Goal: Task Accomplishment & Management: Complete application form

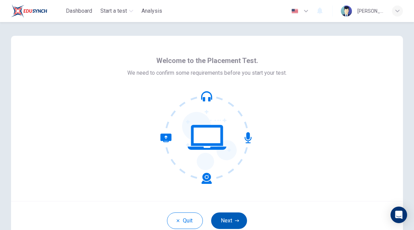
click at [229, 221] on button "Next" at bounding box center [229, 221] width 36 height 17
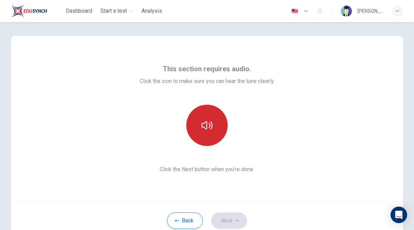
click at [213, 131] on button "button" at bounding box center [206, 125] width 41 height 41
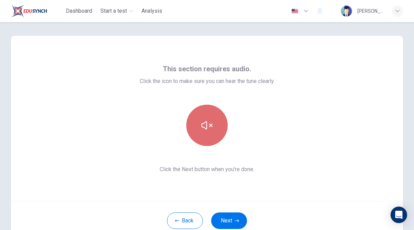
click at [205, 123] on icon "button" at bounding box center [206, 125] width 11 height 8
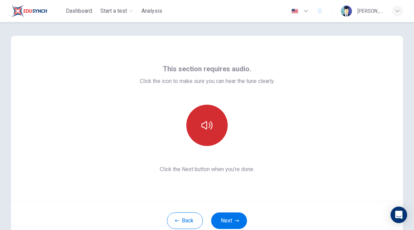
click at [210, 129] on icon "button" at bounding box center [206, 125] width 11 height 11
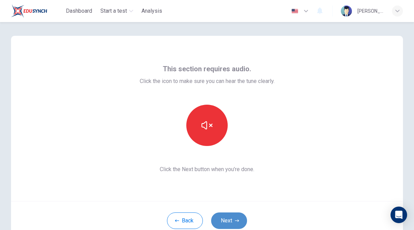
click at [228, 217] on button "Next" at bounding box center [229, 221] width 36 height 17
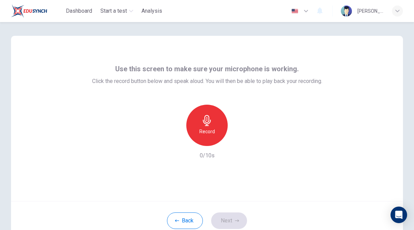
click at [217, 125] on div "Record" at bounding box center [206, 125] width 41 height 41
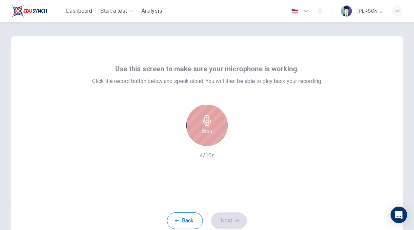
click at [214, 135] on div "Stop" at bounding box center [206, 125] width 41 height 41
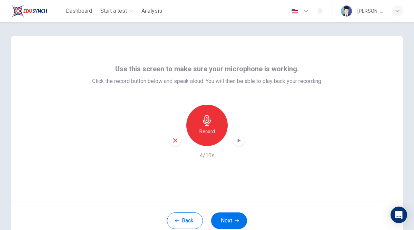
click at [231, 211] on div "Back Next" at bounding box center [207, 220] width 392 height 39
click at [232, 219] on button "Next" at bounding box center [229, 221] width 36 height 17
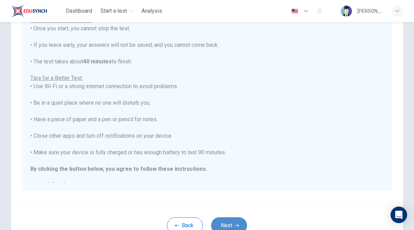
click at [233, 224] on button "Next" at bounding box center [229, 226] width 36 height 17
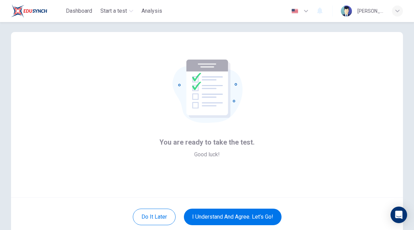
scroll to position [1, 0]
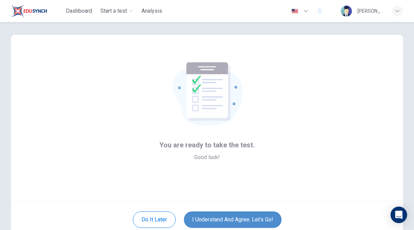
click at [202, 220] on button "I understand and agree. Let’s go!" at bounding box center [233, 220] width 98 height 17
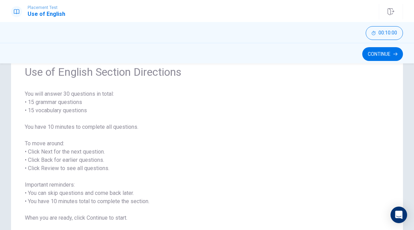
scroll to position [79, 0]
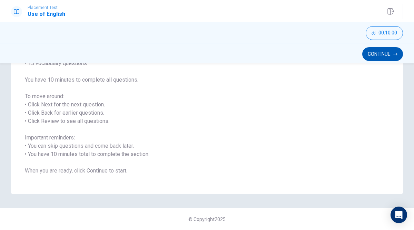
click at [377, 50] on button "Continue" at bounding box center [382, 54] width 41 height 14
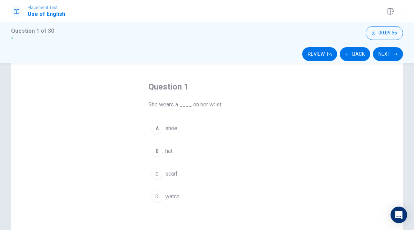
scroll to position [27, 0]
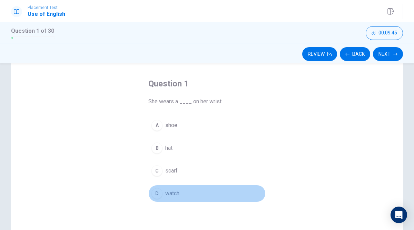
click at [171, 196] on span "watch" at bounding box center [172, 194] width 14 height 8
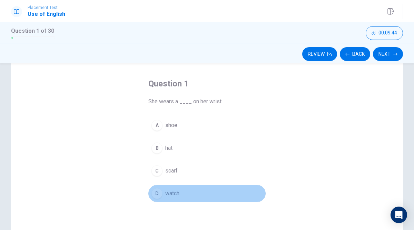
click at [158, 194] on div "D" at bounding box center [156, 193] width 11 height 11
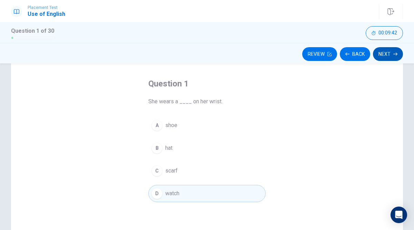
click at [388, 57] on button "Next" at bounding box center [388, 54] width 30 height 14
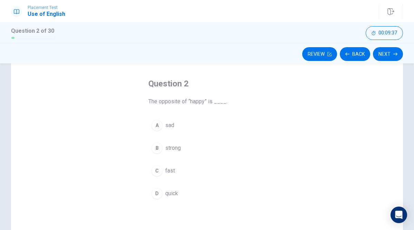
click at [169, 125] on span "sad" at bounding box center [169, 125] width 9 height 8
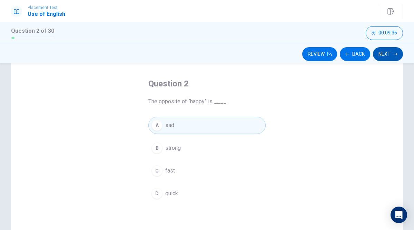
click at [379, 54] on button "Next" at bounding box center [388, 54] width 30 height 14
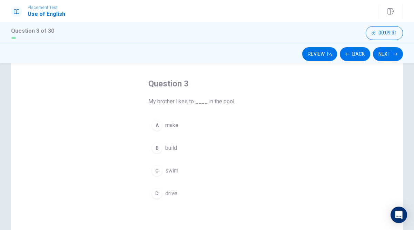
click at [172, 175] on span "swim" at bounding box center [171, 171] width 13 height 8
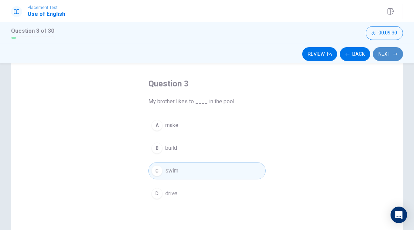
click at [384, 56] on button "Next" at bounding box center [388, 54] width 30 height 14
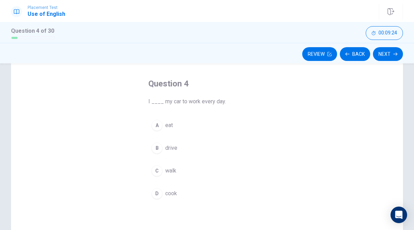
click at [169, 152] on span "drive" at bounding box center [171, 148] width 12 height 8
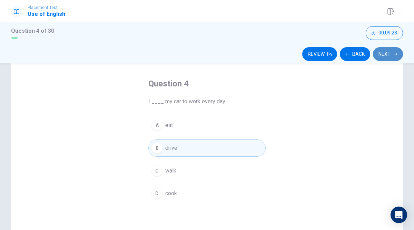
click at [385, 58] on button "Next" at bounding box center [388, 54] width 30 height 14
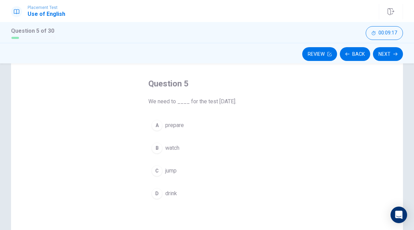
click at [183, 128] on span "prepare" at bounding box center [174, 125] width 19 height 8
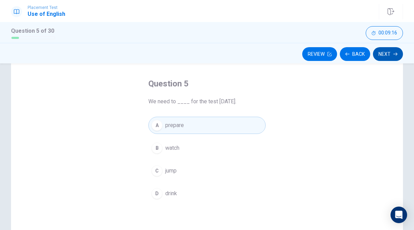
click at [387, 55] on button "Next" at bounding box center [388, 54] width 30 height 14
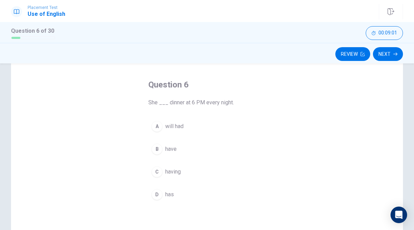
scroll to position [29, 0]
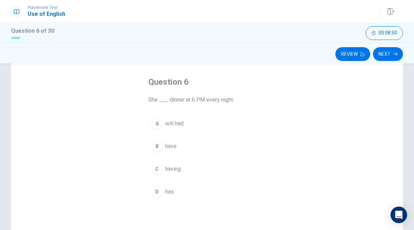
click at [170, 192] on span "has" at bounding box center [169, 192] width 9 height 8
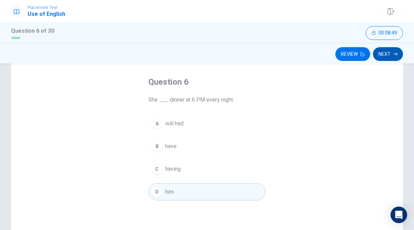
click at [391, 54] on button "Next" at bounding box center [388, 54] width 30 height 14
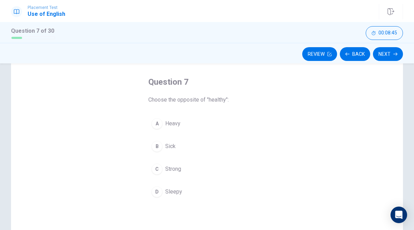
click at [176, 147] on button "B Sick" at bounding box center [206, 146] width 117 height 17
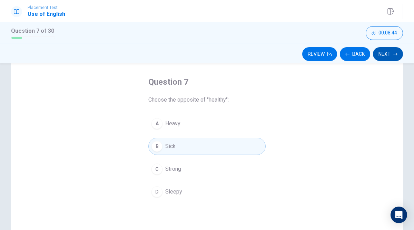
click at [383, 53] on button "Next" at bounding box center [388, 54] width 30 height 14
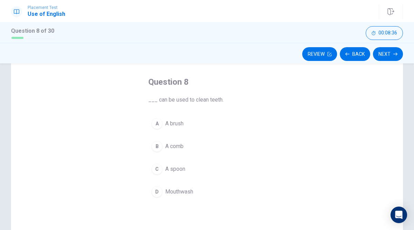
click at [181, 124] on span "A brush" at bounding box center [174, 124] width 18 height 8
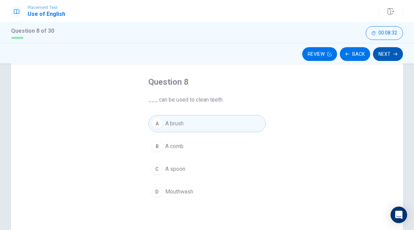
click at [391, 55] on button "Next" at bounding box center [388, 54] width 30 height 14
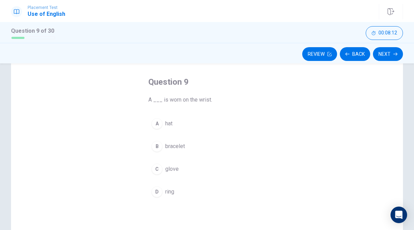
click at [176, 147] on span "bracelet" at bounding box center [175, 146] width 20 height 8
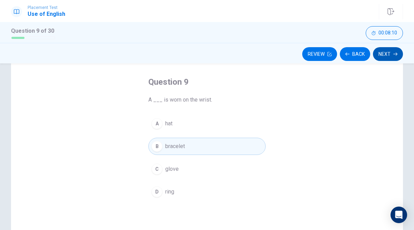
click at [391, 57] on button "Next" at bounding box center [388, 54] width 30 height 14
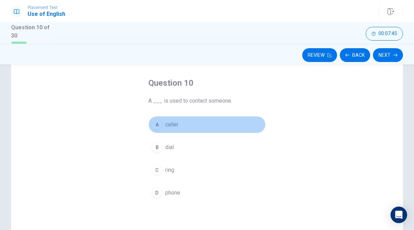
click at [174, 123] on span "caller" at bounding box center [171, 125] width 13 height 8
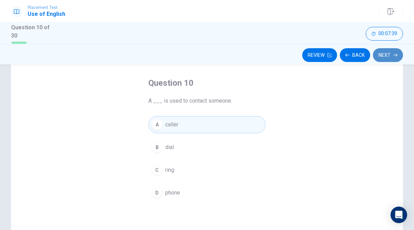
click at [388, 53] on button "Next" at bounding box center [388, 55] width 30 height 14
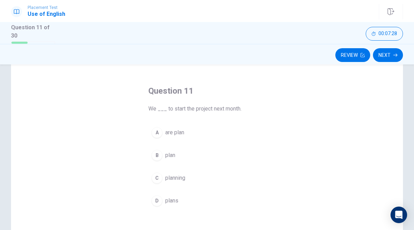
scroll to position [24, 0]
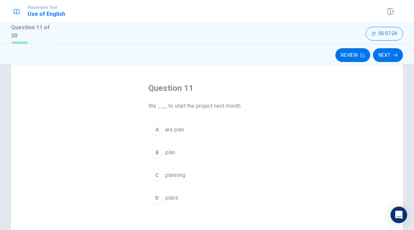
click at [174, 152] on span "plan" at bounding box center [170, 153] width 10 height 8
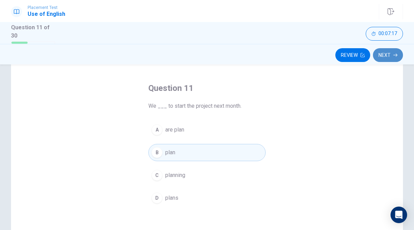
click at [384, 55] on button "Next" at bounding box center [388, 55] width 30 height 14
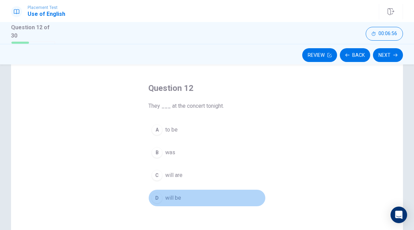
click at [175, 196] on span "will be" at bounding box center [173, 198] width 16 height 8
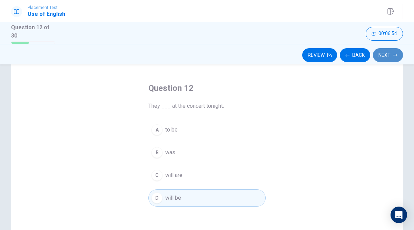
click at [385, 50] on button "Next" at bounding box center [388, 55] width 30 height 14
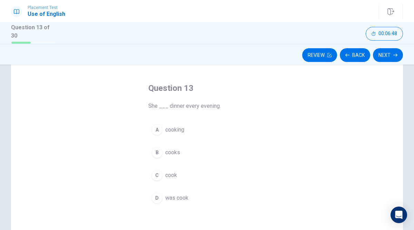
click at [170, 151] on span "cooks" at bounding box center [172, 153] width 15 height 8
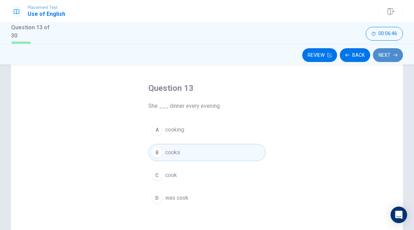
click at [392, 55] on button "Next" at bounding box center [388, 55] width 30 height 14
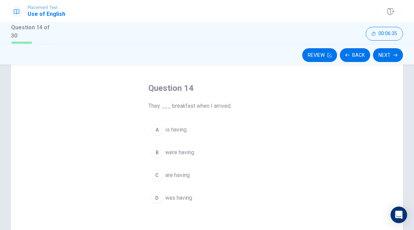
click at [186, 153] on span "were having" at bounding box center [179, 153] width 29 height 8
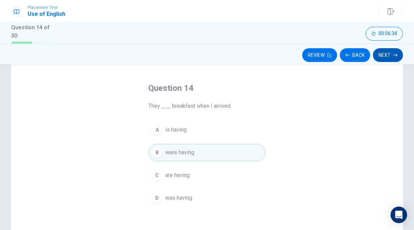
click at [394, 56] on icon "button" at bounding box center [395, 55] width 4 height 4
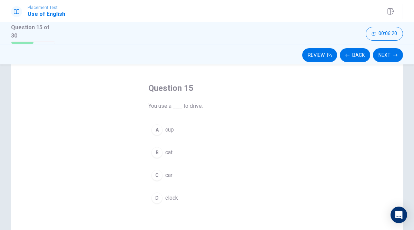
click at [167, 175] on span "car" at bounding box center [168, 175] width 7 height 8
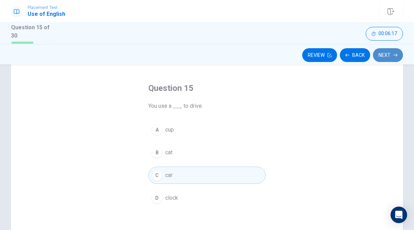
click at [387, 52] on button "Next" at bounding box center [388, 55] width 30 height 14
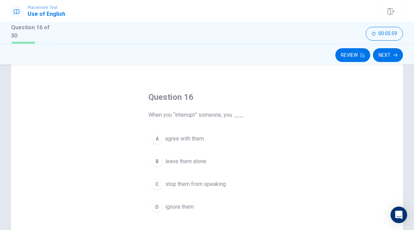
scroll to position [6, 0]
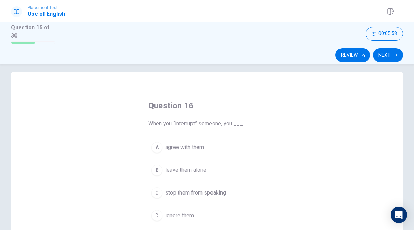
drag, startPoint x: 174, startPoint y: 120, endPoint x: 192, endPoint y: 120, distance: 18.3
click at [192, 120] on span "When you “interrupt” someone, you ___." at bounding box center [206, 124] width 117 height 8
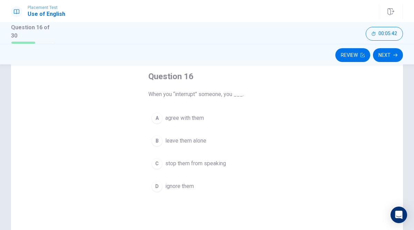
click at [191, 118] on span "agree with them" at bounding box center [184, 118] width 39 height 8
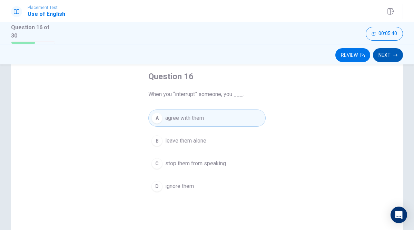
click at [391, 57] on button "Next" at bounding box center [388, 55] width 30 height 14
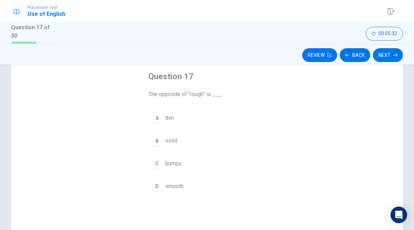
click at [178, 187] on span "smooth" at bounding box center [174, 186] width 18 height 8
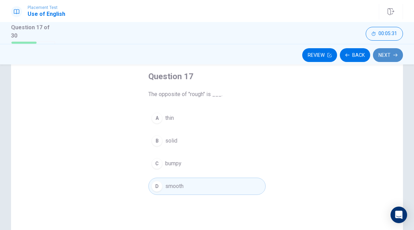
click at [392, 52] on button "Next" at bounding box center [388, 55] width 30 height 14
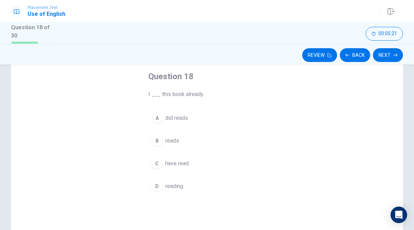
click at [169, 162] on span "have read" at bounding box center [176, 164] width 23 height 8
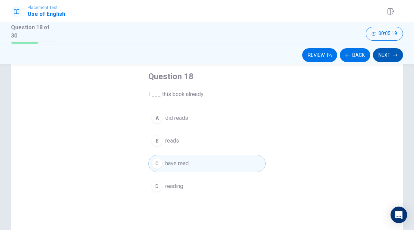
click at [391, 59] on button "Next" at bounding box center [388, 55] width 30 height 14
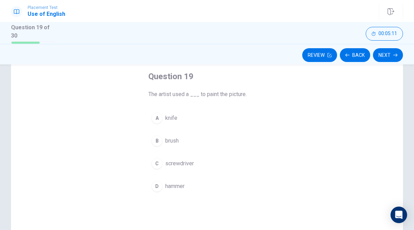
click at [181, 146] on button "B brush" at bounding box center [206, 140] width 117 height 17
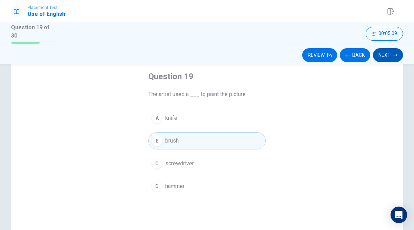
click at [386, 53] on button "Next" at bounding box center [388, 55] width 30 height 14
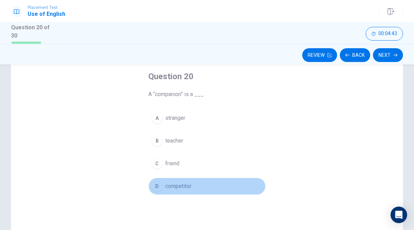
click at [182, 184] on span "competitor" at bounding box center [178, 186] width 26 height 8
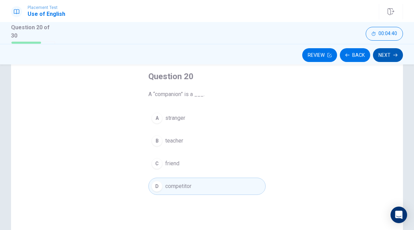
click at [393, 60] on button "Next" at bounding box center [388, 55] width 30 height 14
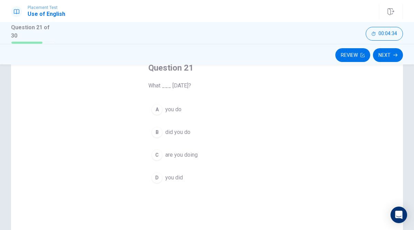
scroll to position [45, 0]
click at [178, 131] on span "did you do" at bounding box center [177, 131] width 25 height 8
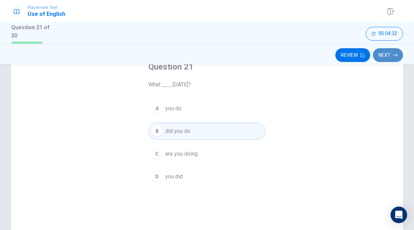
click at [383, 53] on button "Next" at bounding box center [388, 55] width 30 height 14
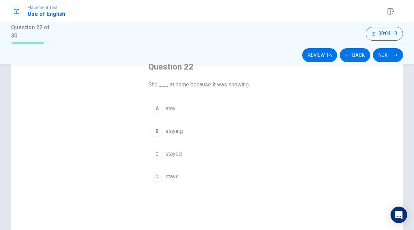
click at [174, 151] on span "stayed" at bounding box center [173, 154] width 17 height 8
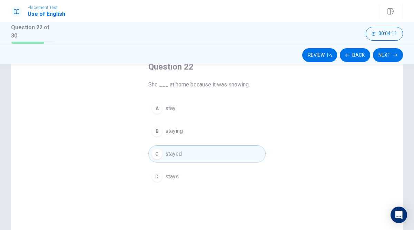
click at [394, 46] on div "Review Back Next" at bounding box center [207, 54] width 414 height 21
click at [388, 52] on button "Next" at bounding box center [388, 55] width 30 height 14
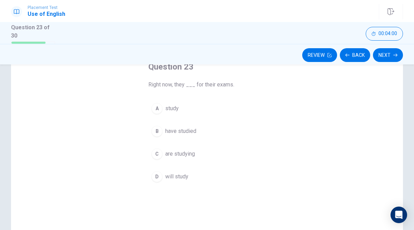
click at [171, 154] on span "are studying" at bounding box center [180, 154] width 30 height 8
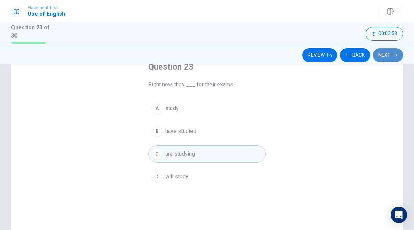
click at [383, 58] on button "Next" at bounding box center [388, 55] width 30 height 14
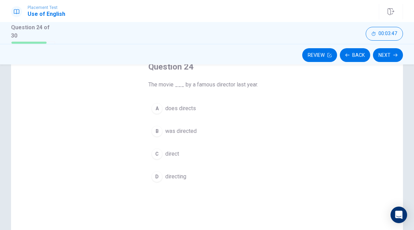
click at [164, 135] on button "B was directed" at bounding box center [206, 131] width 117 height 17
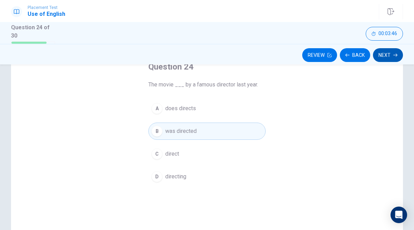
click at [379, 55] on button "Next" at bounding box center [388, 55] width 30 height 14
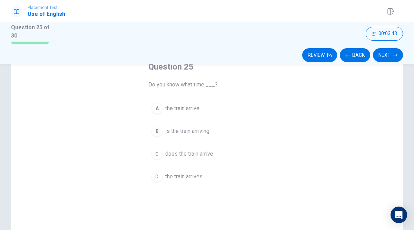
drag, startPoint x: 146, startPoint y: 83, endPoint x: 159, endPoint y: 83, distance: 12.8
click at [158, 83] on div "Question 25 Do you know what time ___? A the train arrive B is the train arrivi…" at bounding box center [207, 123] width 145 height 146
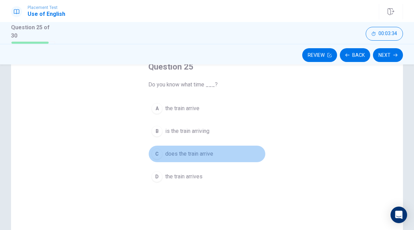
click at [175, 155] on span "does the train arrive" at bounding box center [189, 154] width 48 height 8
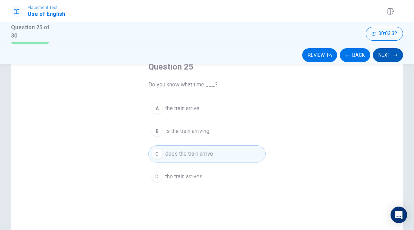
click at [390, 57] on button "Next" at bounding box center [388, 55] width 30 height 14
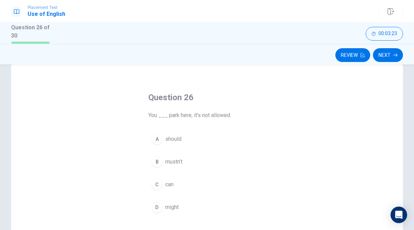
scroll to position [14, 0]
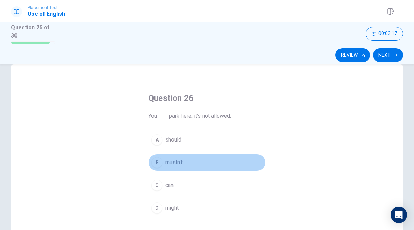
click at [179, 160] on span "mustn’t" at bounding box center [173, 163] width 17 height 8
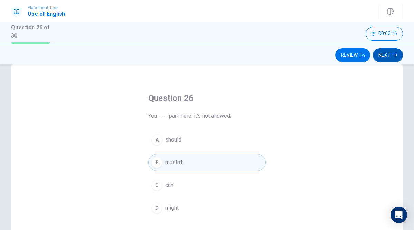
click at [379, 53] on button "Next" at bounding box center [388, 55] width 30 height 14
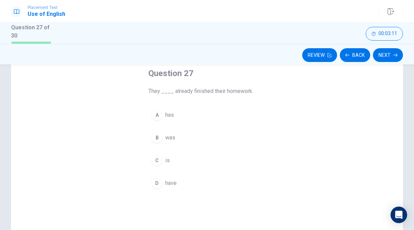
scroll to position [39, 0]
click at [171, 184] on span "have" at bounding box center [170, 183] width 11 height 8
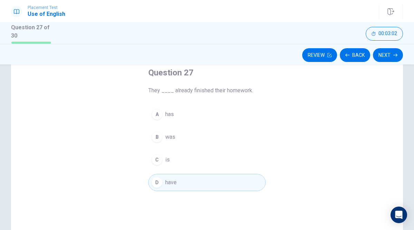
click at [380, 46] on div "Review Back Next" at bounding box center [207, 54] width 414 height 21
click at [383, 53] on button "Next" at bounding box center [388, 55] width 30 height 14
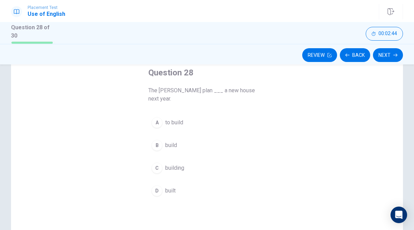
click at [172, 119] on span "to build" at bounding box center [174, 123] width 18 height 8
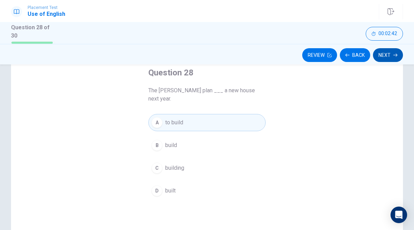
click at [389, 53] on button "Next" at bounding box center [388, 55] width 30 height 14
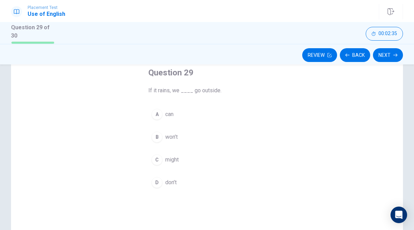
click at [173, 136] on span "won’t" at bounding box center [171, 137] width 12 height 8
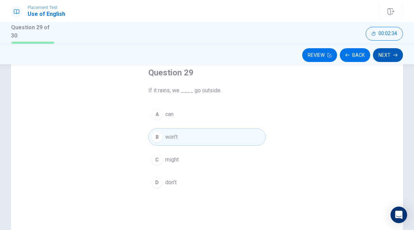
click at [394, 57] on button "Next" at bounding box center [388, 55] width 30 height 14
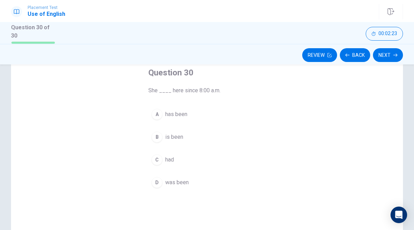
click at [178, 115] on span "has been" at bounding box center [176, 114] width 22 height 8
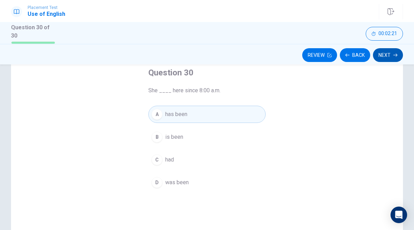
click at [397, 53] on icon "button" at bounding box center [395, 55] width 4 height 4
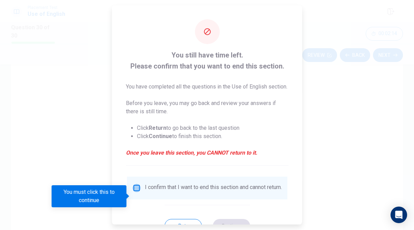
click at [136, 192] on input "You must click this to continue" at bounding box center [136, 188] width 8 height 8
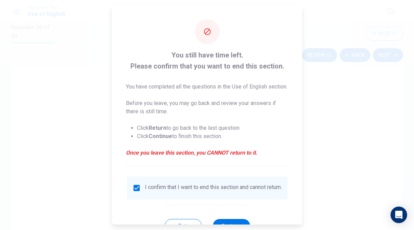
scroll to position [35, 0]
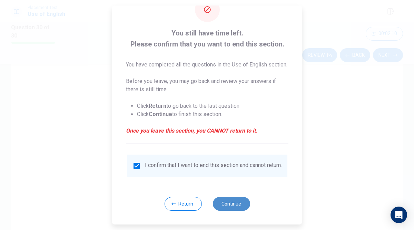
click at [233, 203] on button "Continue" at bounding box center [230, 204] width 37 height 14
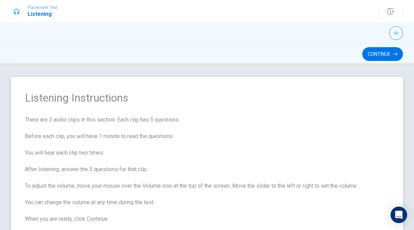
scroll to position [43, 0]
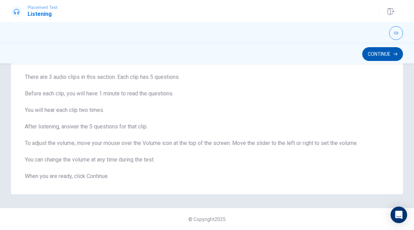
click at [387, 53] on button "Continue" at bounding box center [382, 54] width 41 height 14
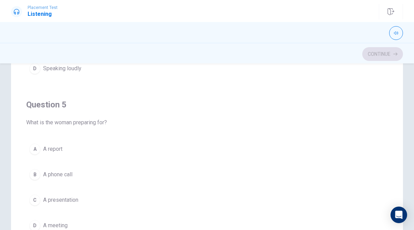
scroll to position [128, 0]
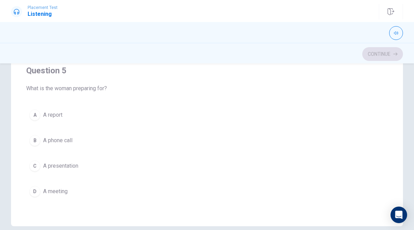
click at [76, 166] on span "A presentation" at bounding box center [60, 166] width 35 height 8
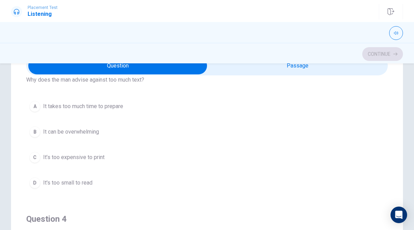
scroll to position [348, 0]
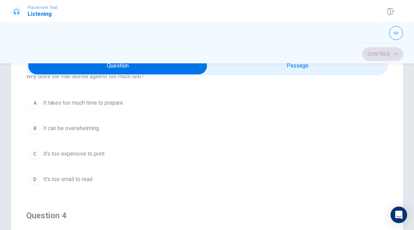
click at [80, 127] on span "It can be overwhelming" at bounding box center [71, 129] width 56 height 8
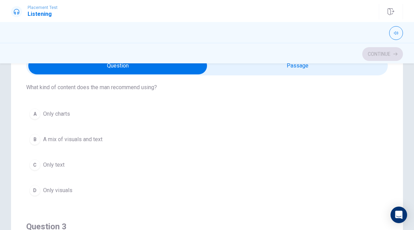
scroll to position [182, 0]
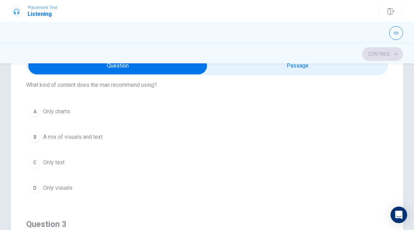
click at [82, 138] on span "A mix of visuals and text" at bounding box center [72, 137] width 59 height 8
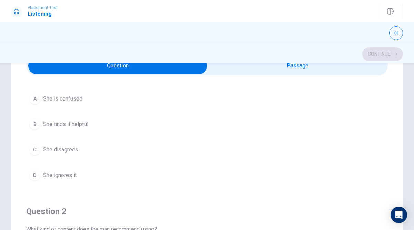
scroll to position [0, 0]
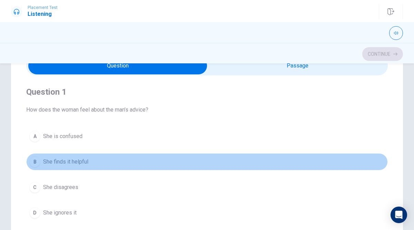
click at [85, 169] on button "B She finds it helpful" at bounding box center [206, 161] width 361 height 17
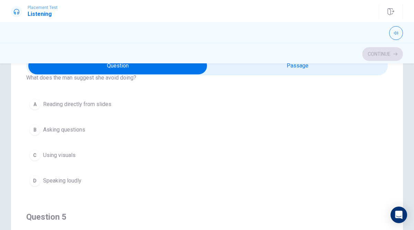
scroll to position [497, 0]
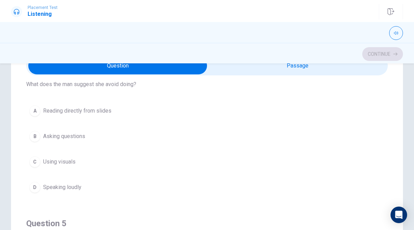
click at [87, 166] on button "C Using visuals" at bounding box center [206, 161] width 361 height 17
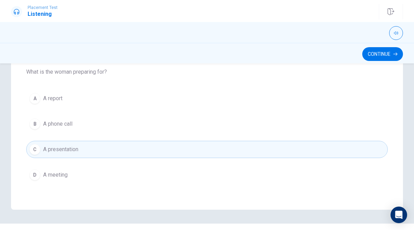
scroll to position [160, 0]
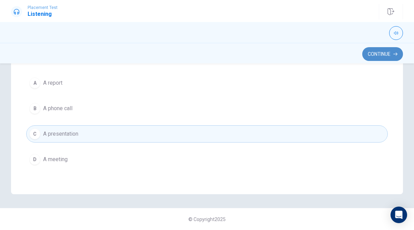
click at [377, 50] on button "Continue" at bounding box center [382, 54] width 41 height 14
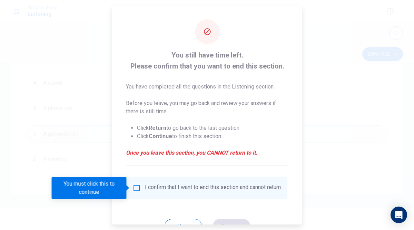
click at [137, 188] on input "You must click this to continue" at bounding box center [136, 188] width 8 height 8
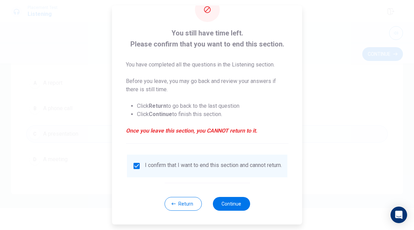
scroll to position [27, 0]
click at [234, 199] on button "Continue" at bounding box center [230, 204] width 37 height 14
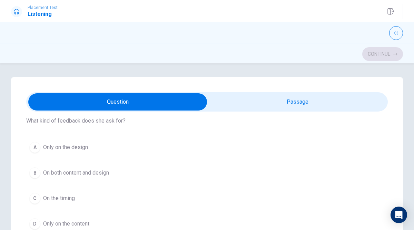
scroll to position [524, 0]
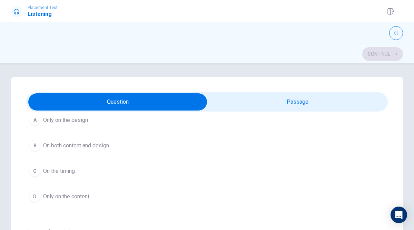
click at [74, 149] on span "On both content and design" at bounding box center [76, 146] width 66 height 8
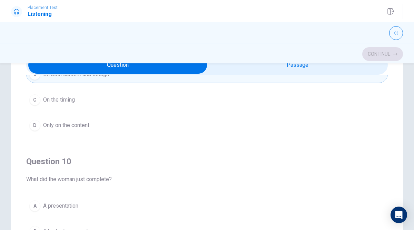
scroll to position [56, 0]
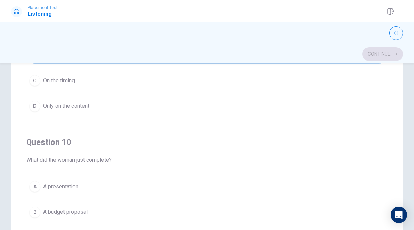
click at [78, 186] on span "A presentation" at bounding box center [60, 187] width 35 height 8
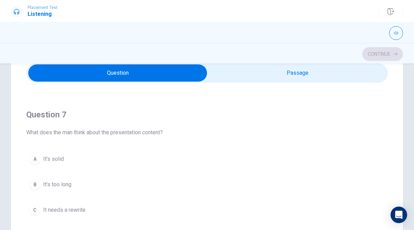
scroll to position [147, 0]
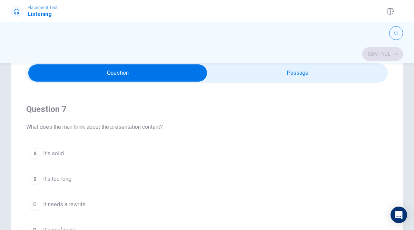
click at [62, 158] on button "A It’s solid" at bounding box center [206, 153] width 361 height 17
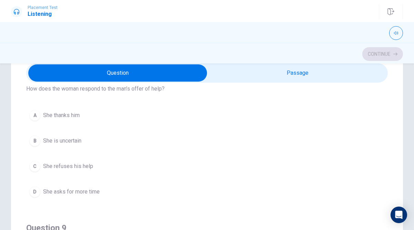
scroll to position [343, 0]
click at [91, 119] on button "A She thanks him" at bounding box center [206, 115] width 361 height 17
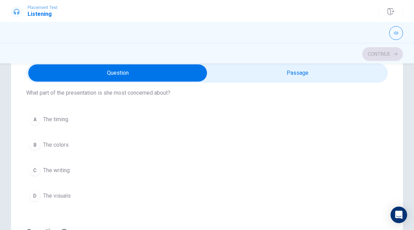
scroll to position [15, 0]
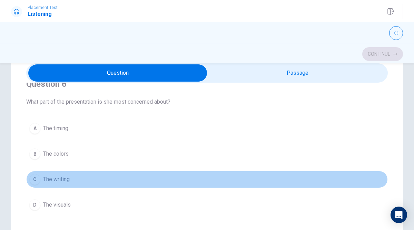
click at [72, 182] on button "C The writing" at bounding box center [206, 179] width 361 height 17
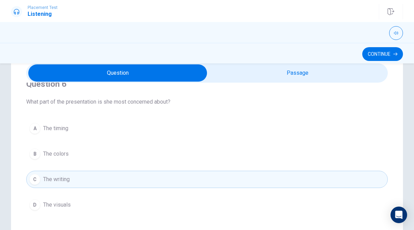
click at [100, 205] on button "D The visuals" at bounding box center [206, 205] width 361 height 17
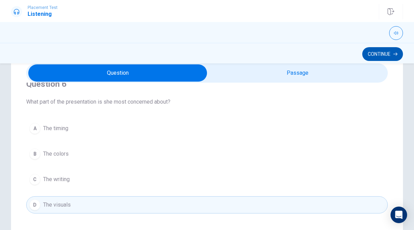
click at [370, 53] on button "Continue" at bounding box center [382, 54] width 41 height 14
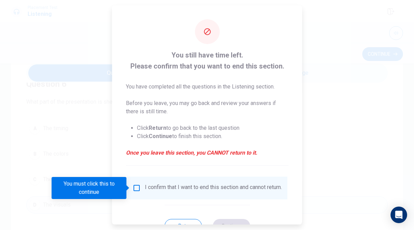
click at [136, 191] on input "You must click this to continue" at bounding box center [136, 188] width 8 height 8
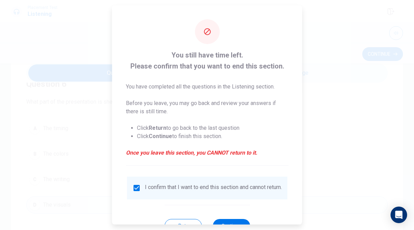
scroll to position [27, 0]
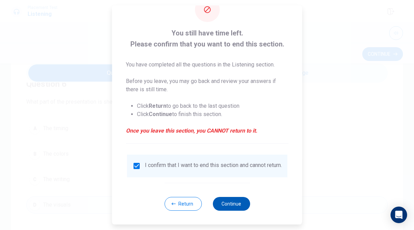
click at [226, 209] on button "Continue" at bounding box center [230, 204] width 37 height 14
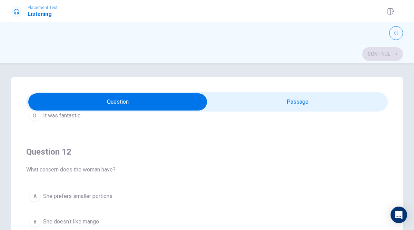
scroll to position [138, 0]
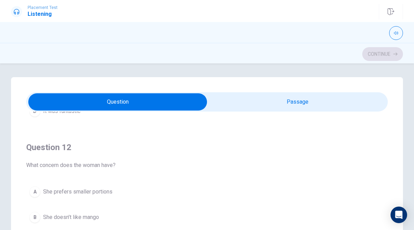
drag, startPoint x: 43, startPoint y: 167, endPoint x: 50, endPoint y: 167, distance: 6.9
click at [50, 167] on span "What concern does the woman have?" at bounding box center [206, 165] width 361 height 8
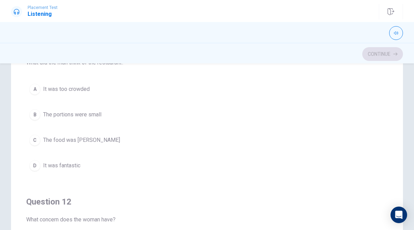
scroll to position [5, 0]
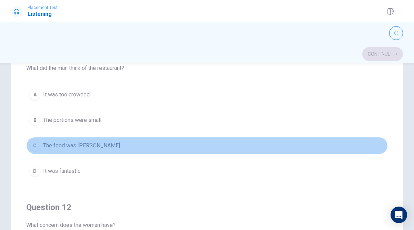
click at [82, 142] on span "The food was [PERSON_NAME]" at bounding box center [81, 146] width 77 height 8
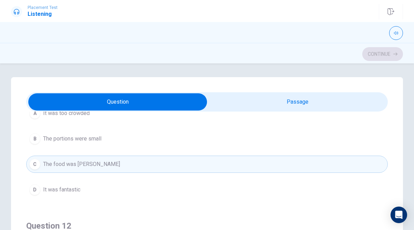
scroll to position [60, 0]
click at [100, 187] on button "D It was fantastic" at bounding box center [206, 189] width 361 height 17
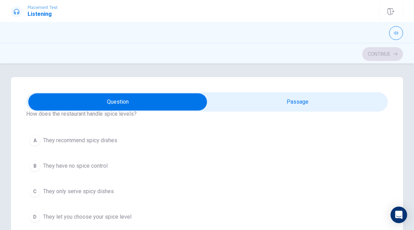
scroll to position [503, 0]
click at [106, 217] on span "They let you choose your spice level" at bounding box center [87, 218] width 88 height 8
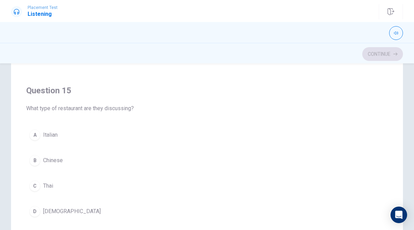
scroll to position [115, 0]
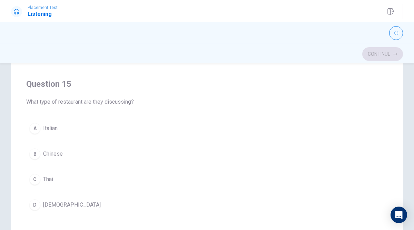
click at [90, 177] on button "C Thai" at bounding box center [206, 179] width 361 height 17
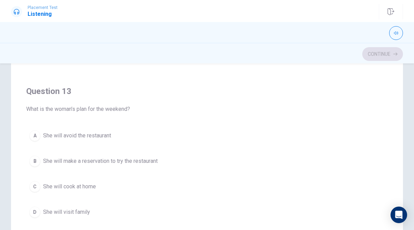
scroll to position [248, 0]
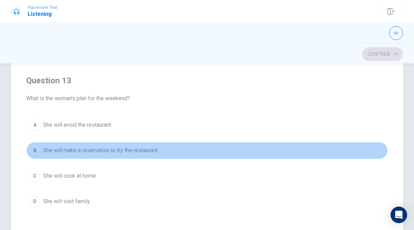
click at [116, 152] on span "She will make a reservation to try the restaurant" at bounding box center [100, 151] width 115 height 8
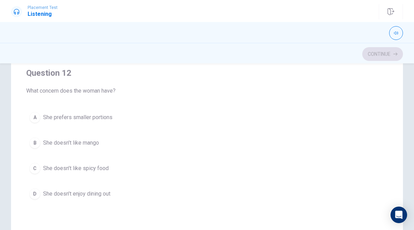
scroll to position [99, 0]
click at [82, 168] on span "She doesn’t like spicy food" at bounding box center [76, 167] width 66 height 8
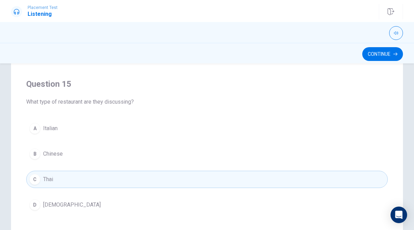
scroll to position [160, 0]
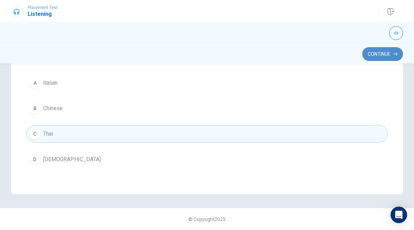
click at [367, 53] on button "Continue" at bounding box center [382, 54] width 41 height 14
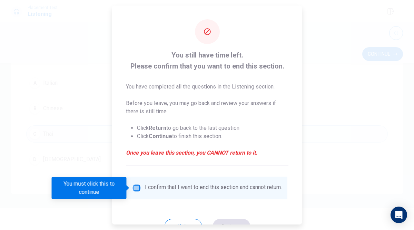
click at [132, 185] on input "You must click this to continue" at bounding box center [136, 188] width 8 height 8
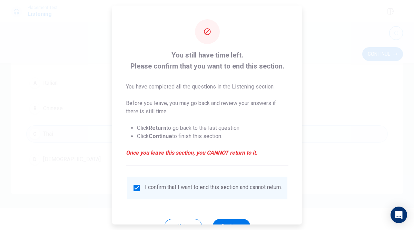
scroll to position [27, 0]
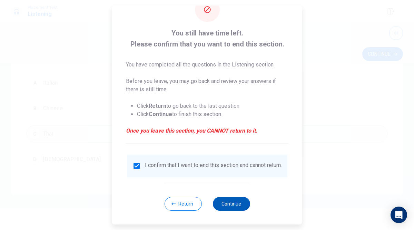
click at [237, 204] on button "Continue" at bounding box center [230, 204] width 37 height 14
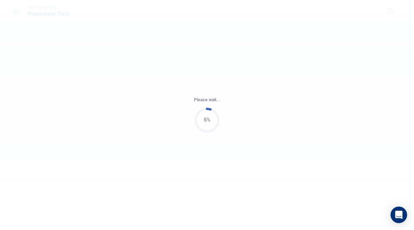
scroll to position [0, 0]
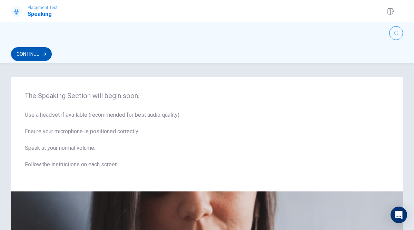
click at [36, 52] on button "Continue" at bounding box center [31, 54] width 41 height 14
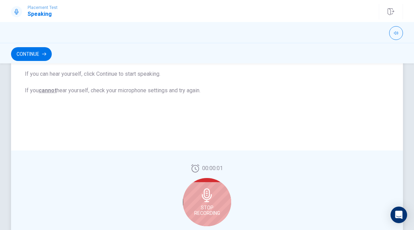
scroll to position [127, 0]
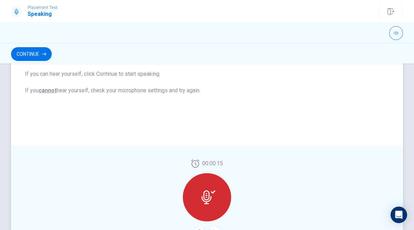
click at [216, 196] on div at bounding box center [207, 198] width 48 height 48
click at [209, 195] on icon at bounding box center [206, 198] width 10 height 14
click at [210, 191] on icon at bounding box center [208, 198] width 14 height 14
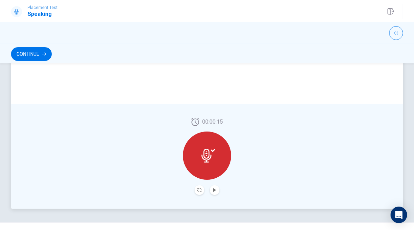
scroll to position [184, 0]
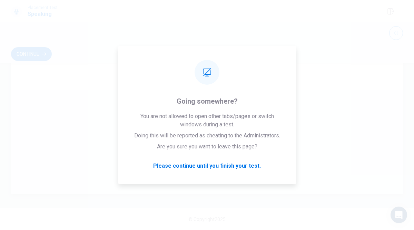
click at [318, 91] on div "00:00:15" at bounding box center [207, 142] width 392 height 105
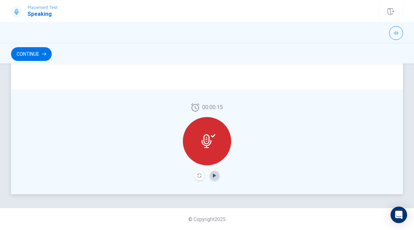
click at [214, 176] on icon "Play Audio" at bounding box center [214, 176] width 3 height 4
click at [214, 175] on icon "Pause Audio" at bounding box center [214, 176] width 4 height 4
click at [303, 123] on div "00:00:15" at bounding box center [207, 142] width 392 height 105
click at [216, 173] on button "Play Audio" at bounding box center [215, 176] width 10 height 10
click at [263, 141] on div "00:00:15" at bounding box center [207, 142] width 392 height 105
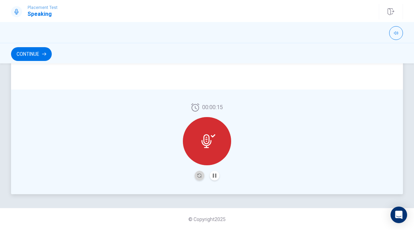
click at [198, 179] on button "Record Again" at bounding box center [200, 176] width 10 height 10
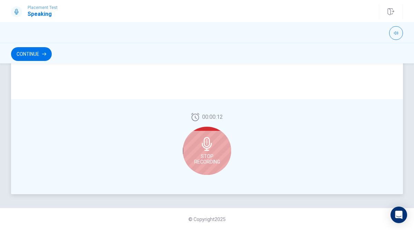
click at [210, 158] on span "Stop Recording" at bounding box center [207, 159] width 26 height 11
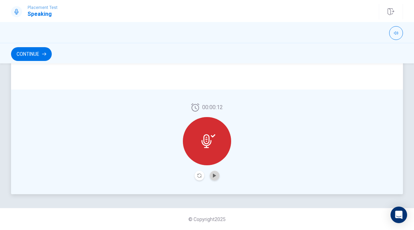
click at [217, 175] on button "Play Audio" at bounding box center [215, 176] width 10 height 10
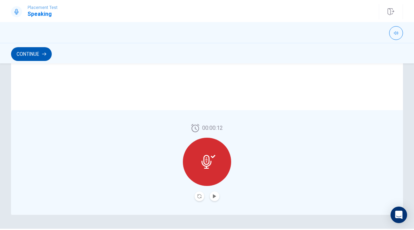
scroll to position [150, 0]
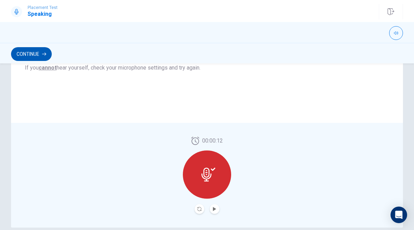
click at [37, 59] on button "Continue" at bounding box center [31, 54] width 41 height 14
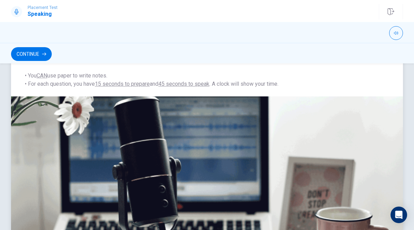
scroll to position [0, 0]
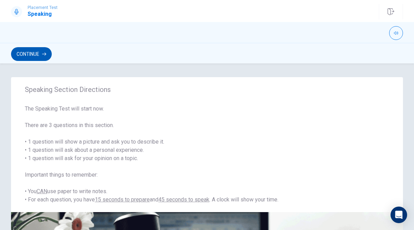
click at [34, 60] on button "Continue" at bounding box center [31, 54] width 41 height 14
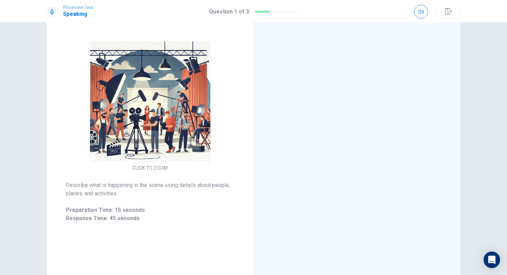
scroll to position [60, 0]
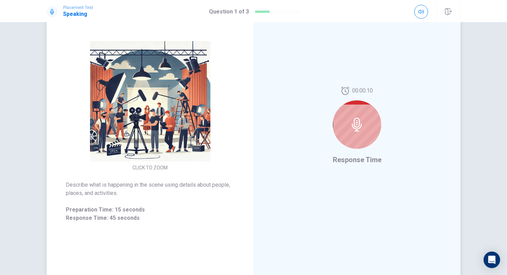
click at [354, 134] on div at bounding box center [357, 124] width 48 height 48
click at [362, 123] on icon at bounding box center [357, 125] width 14 height 14
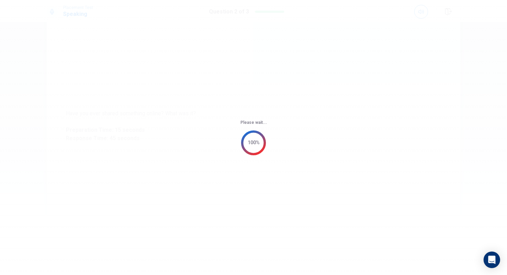
scroll to position [0, 0]
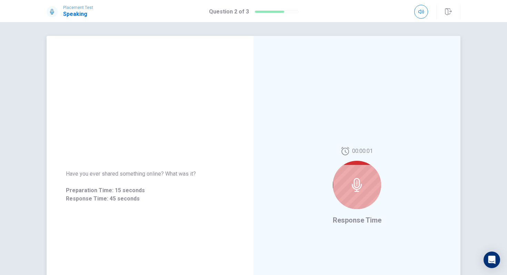
click at [360, 188] on icon at bounding box center [357, 185] width 14 height 14
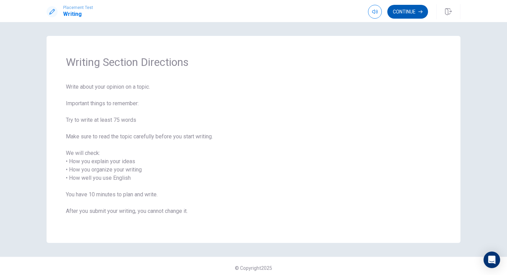
click at [400, 14] on button "Continue" at bounding box center [407, 12] width 41 height 14
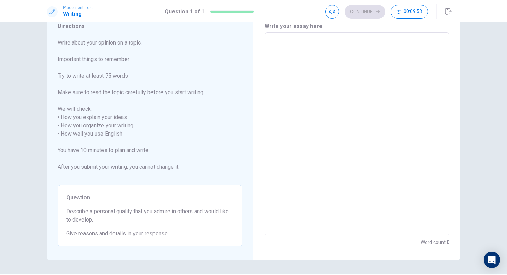
scroll to position [33, 0]
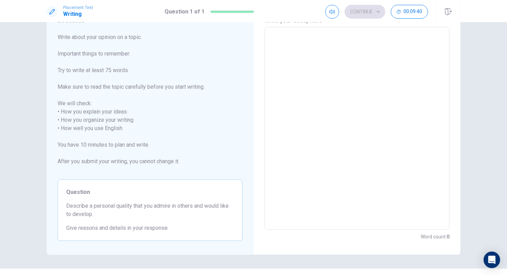
click at [337, 69] on textarea at bounding box center [356, 128] width 175 height 191
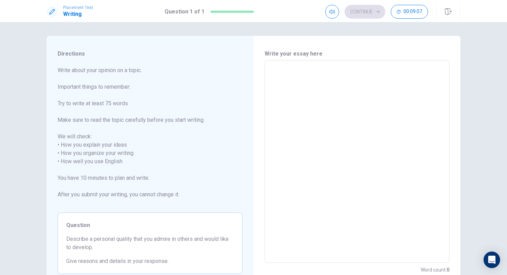
type textarea "I"
type textarea "x"
type textarea "I"
type textarea "x"
type textarea "I r"
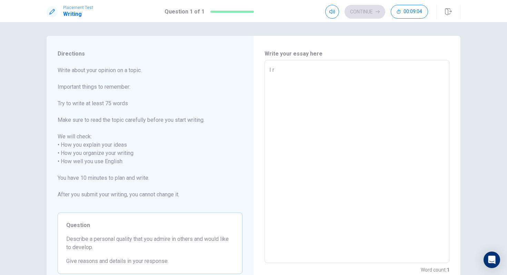
type textarea "x"
type textarea "I re"
type textarea "x"
type textarea "I rem"
type textarea "x"
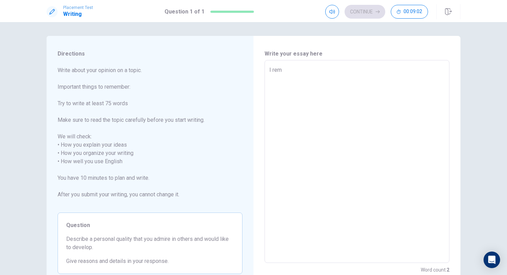
type textarea "I reme"
type textarea "x"
type textarea "I remem"
type textarea "x"
type textarea "I rememb"
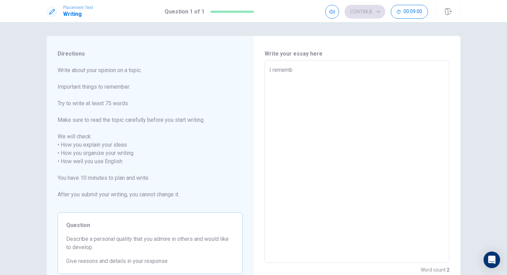
type textarea "x"
type textarea "I remembe"
type textarea "x"
type textarea "I remember"
type textarea "x"
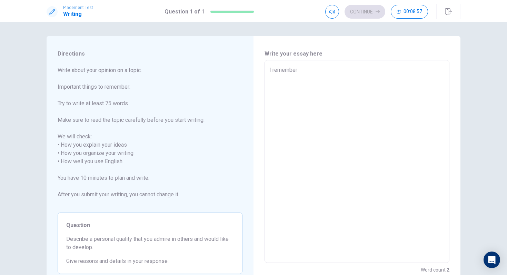
type textarea "I remembe"
type textarea "x"
type textarea "I rememb"
type textarea "x"
type textarea "I remem"
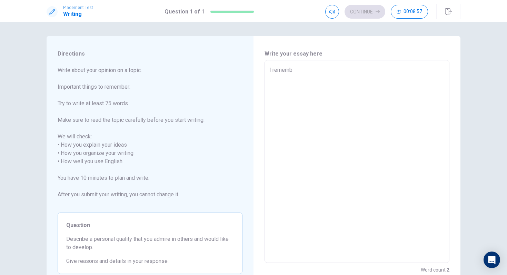
type textarea "x"
type textarea "I reme"
type textarea "x"
type textarea "I rem"
type textarea "x"
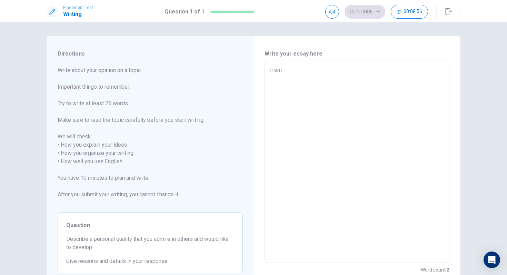
type textarea "I re"
type textarea "x"
type textarea "I r"
type textarea "x"
type textarea "I"
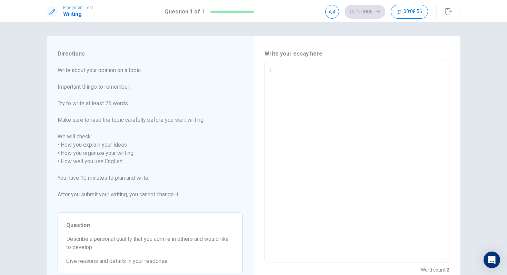
type textarea "x"
type textarea "I"
type textarea "x"
type textarea "F"
type textarea "x"
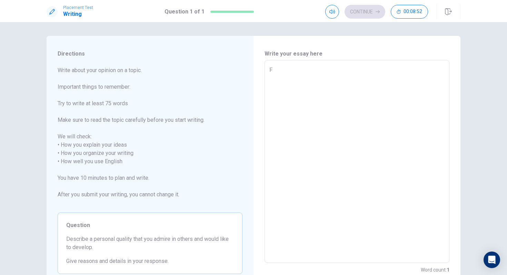
type textarea "Fo"
type textarea "x"
type textarea "For"
type textarea "x"
type textarea "For"
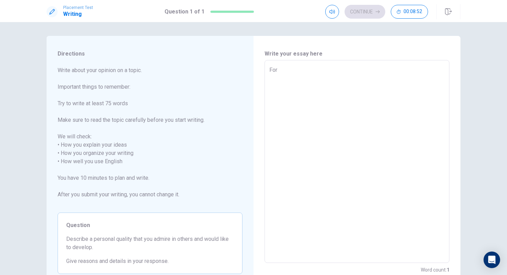
type textarea "x"
type textarea "For m"
type textarea "x"
type textarea "For me"
type textarea "x"
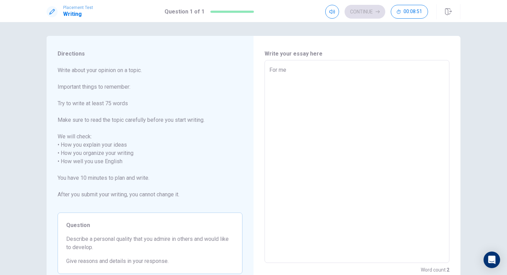
type textarea "For me"
type textarea "x"
type textarea "For me t"
type textarea "x"
type textarea "For me th"
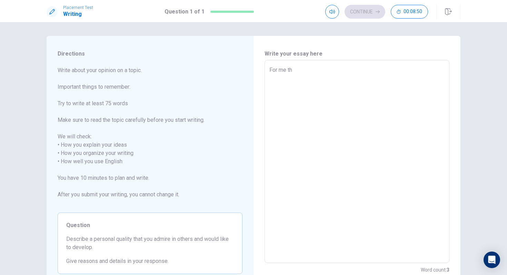
type textarea "x"
type textarea "For me the"
type textarea "x"
type textarea "For me the"
type textarea "x"
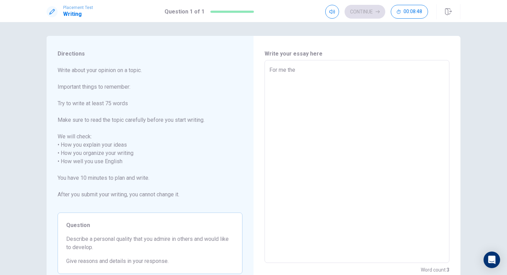
type textarea "For me the i"
type textarea "x"
type textarea "For me the im"
type textarea "x"
type textarea "For me the i"
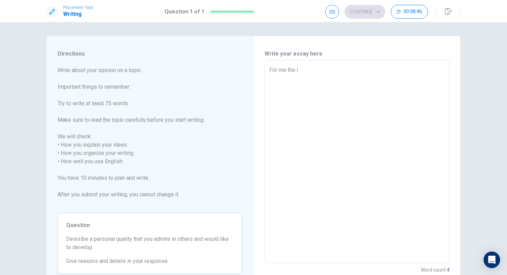
type textarea "x"
type textarea "For me the"
type textarea "x"
type textarea "For me the m"
type textarea "x"
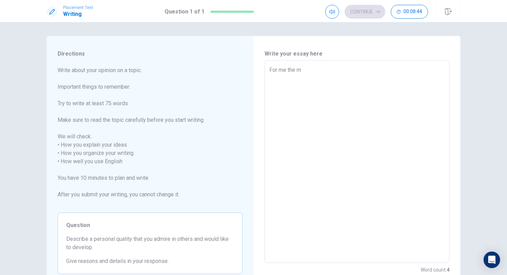
type textarea "For me the mo"
type textarea "x"
type textarea "For me the mos"
type textarea "x"
type textarea "For me the most"
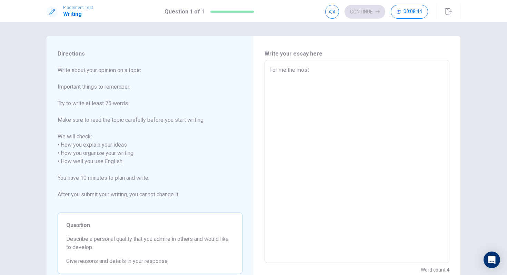
type textarea "x"
type textarea "For me the most"
type textarea "x"
type textarea "For me the most i"
type textarea "x"
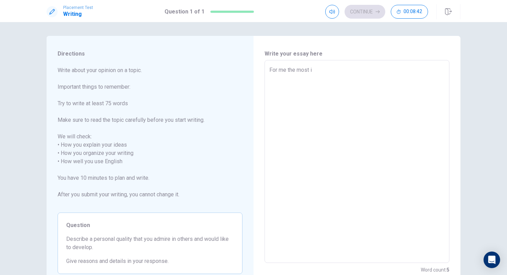
type textarea "For me the most im"
type textarea "x"
type textarea "For me the most imp"
type textarea "x"
type textarea "For me the most impo"
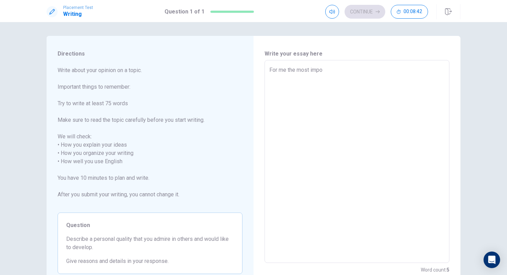
type textarea "x"
type textarea "For me the most impor"
type textarea "x"
type textarea "For me the most import"
type textarea "x"
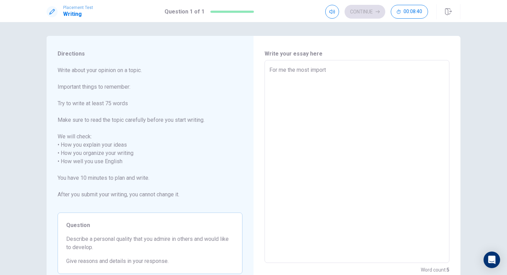
type textarea "For me the most importa"
type textarea "x"
type textarea "For me the most importan"
type textarea "x"
type textarea "For me the most important"
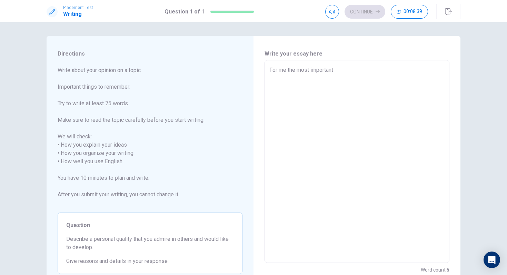
type textarea "x"
type textarea "For me the most important"
type textarea "x"
type textarea "For me the most important t"
type textarea "x"
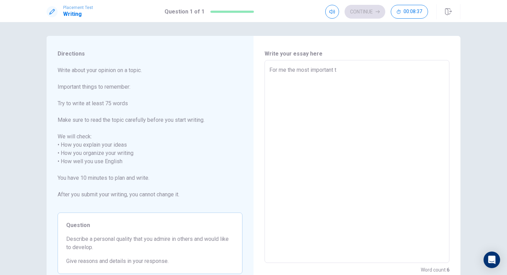
type textarea "For me the most important th"
type textarea "x"
type textarea "For me the most important thi"
type textarea "x"
type textarea "For me the most important thin"
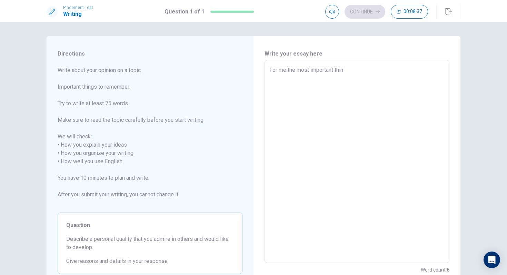
type textarea "x"
type textarea "For me the most important thing"
type textarea "x"
type textarea "For me the most important thing"
type textarea "x"
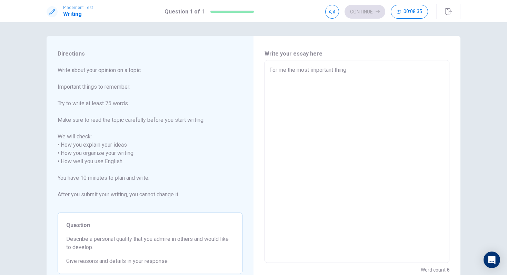
type textarea "For me the most important thing t"
type textarea "x"
type textarea "For me the most important thing th"
type textarea "x"
type textarea "For me the most important thing tha"
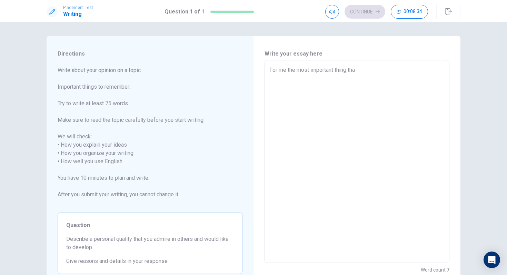
type textarea "x"
type textarea "For me the most important thing that"
type textarea "x"
type textarea "For me the most important thing that"
type textarea "x"
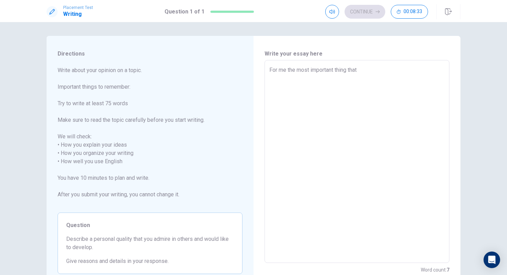
type textarea "For me the most important thing that i"
type textarea "x"
type textarea "For me the most important thing that"
type textarea "x"
type textarea "For me the most important thing that I"
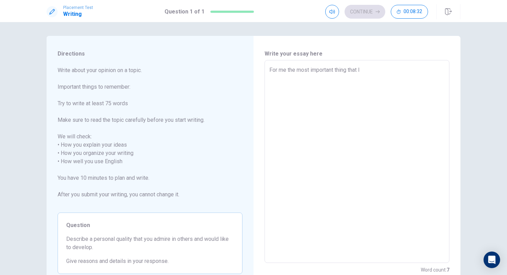
type textarea "x"
type textarea "For me the most important thing that I"
type textarea "x"
type textarea "For me the most important thing that I r"
type textarea "x"
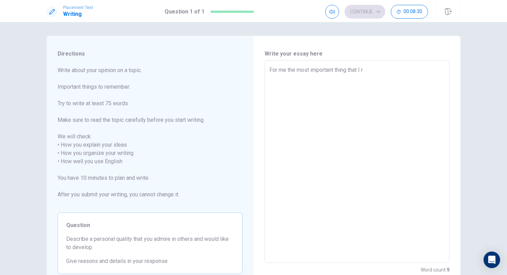
type textarea "For me the most important thing that I re"
type textarea "x"
type textarea "For me the most important thing that I rem"
type textarea "x"
type textarea "For me the most important thing that I reme"
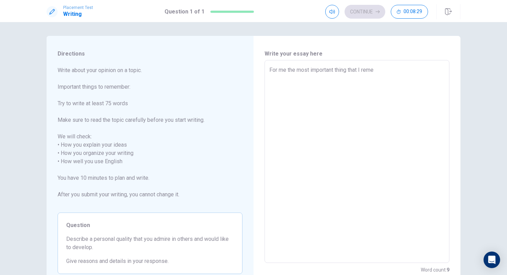
type textarea "x"
type textarea "For me the most important thing that I remem"
type textarea "x"
type textarea "For me the most important thing that I rememb"
type textarea "x"
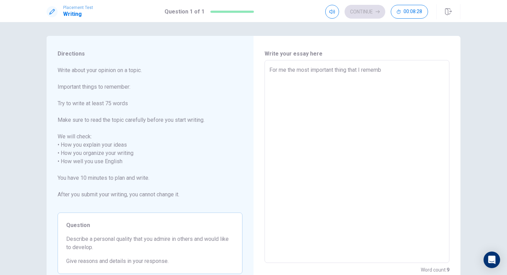
type textarea "For me the most important thing that I remembe"
type textarea "x"
type textarea "For me the most important thing that I remember"
type textarea "x"
type textarea "For me the most important thing that I remember"
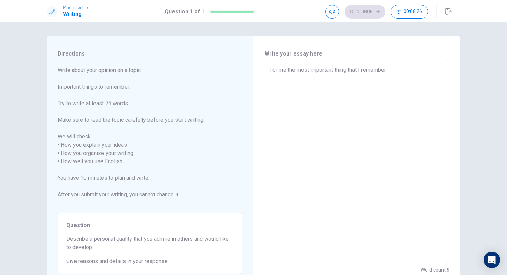
type textarea "x"
type textarea "For me the most important thing that I remember i"
type textarea "x"
type textarea "For me the most important thing that I remember is"
type textarea "x"
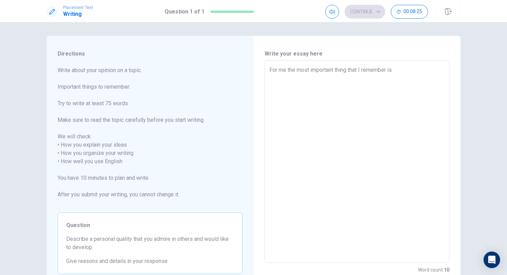
type textarea "For me the most important thing that I remember is"
type textarea "x"
type textarea "For me the most important thing that I remember is h"
type textarea "x"
type textarea "For me the most important thing that I remember is hf"
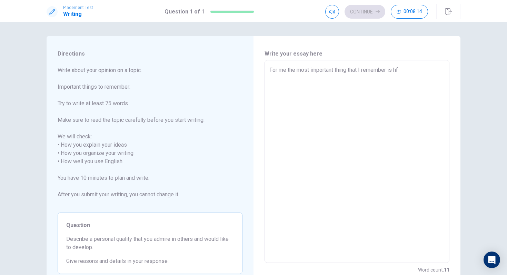
type textarea "x"
type textarea "For me the most important thing that I remember is h"
type textarea "x"
type textarea "For me the most important thing that I remember is"
type textarea "x"
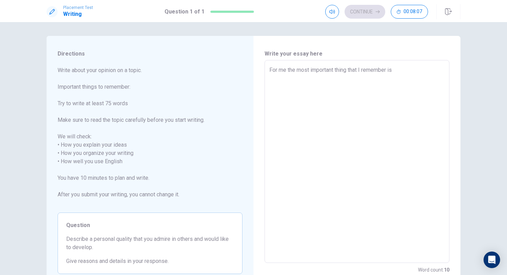
type textarea "For me the most important thing that I remember is m"
type textarea "x"
type textarea "For me the most important thing that I remember is my"
type textarea "x"
type textarea "For me the most important thing that I remember is my"
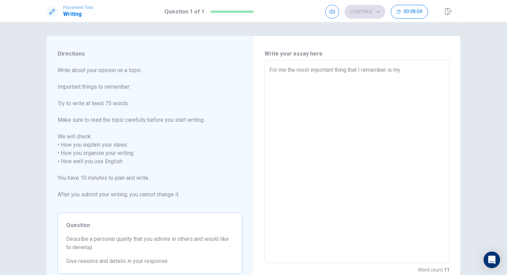
type textarea "x"
type textarea "For me the most important thing that I remember is my s"
type textarea "x"
type textarea "For me the most important thing that I remember is my sc"
type textarea "x"
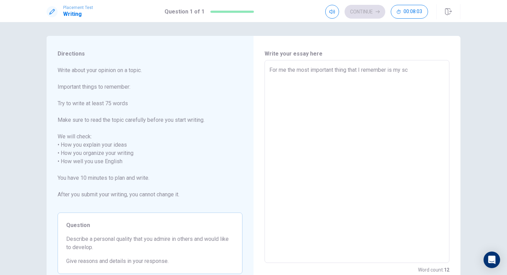
type textarea "For me the most important thing that I remember is my scl"
type textarea "x"
type textarea "For me the most important thing that I remember is my sc"
type textarea "x"
type textarea "For me the most important thing that I remember is my sch"
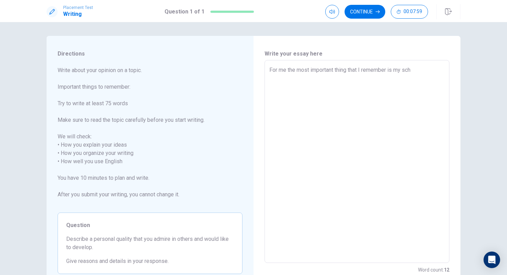
type textarea "x"
type textarea "For me the most important thing that I remember is my scho"
type textarea "x"
type textarea "For me the most important thing that I remember is my schoo"
type textarea "x"
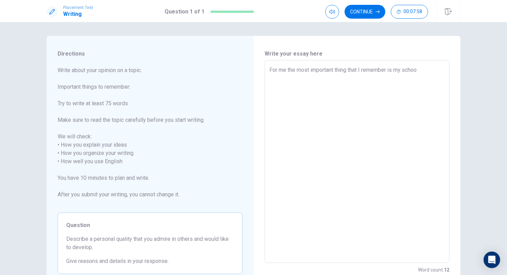
type textarea "For me the most important thing that I remember is my school"
type textarea "x"
type textarea "For me the most important thing that I remember is my school"
type textarea "x"
type textarea "For me the most important thing that I remember is my school l"
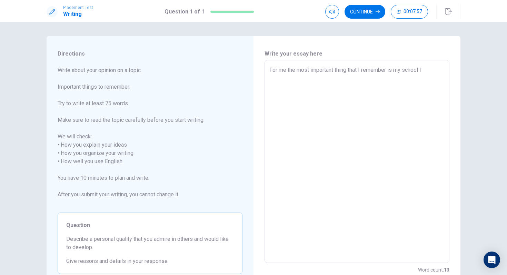
type textarea "x"
type textarea "For me the most important thing that I remember is my school li"
type textarea "x"
type textarea "For me the most important thing that I remember is my school lif"
type textarea "x"
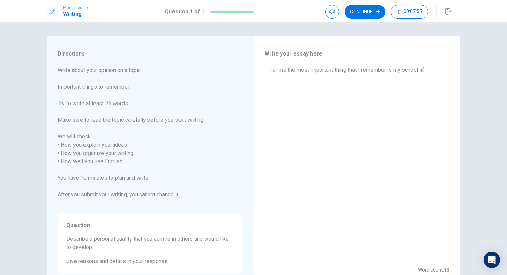
type textarea "For me the most important thing that I remember is my school life"
type textarea "x"
type textarea "For me the most important thing that I remember is my school life"
type textarea "x"
type textarea "For me the most important thing that I remember is my school life i"
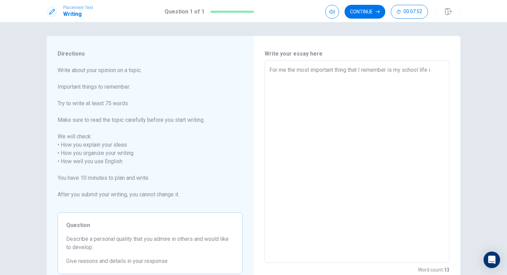
type textarea "x"
type textarea "For me the most important thing that I remember is my school life in"
type textarea "x"
type textarea "For me the most important thing that I remember is my school life in"
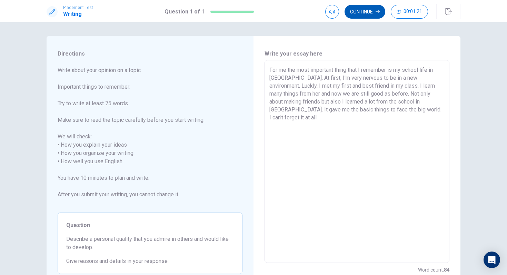
click at [363, 14] on button "Continue" at bounding box center [365, 12] width 41 height 14
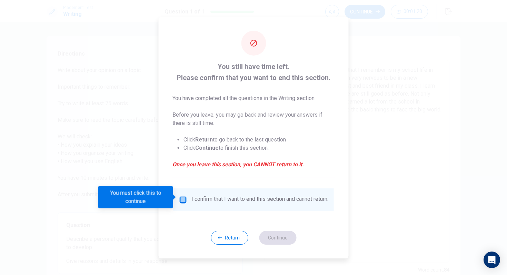
click at [182, 196] on input "You must click this to continue" at bounding box center [183, 200] width 8 height 8
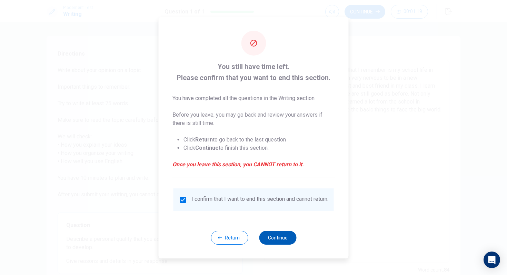
click at [272, 230] on button "Continue" at bounding box center [277, 238] width 37 height 14
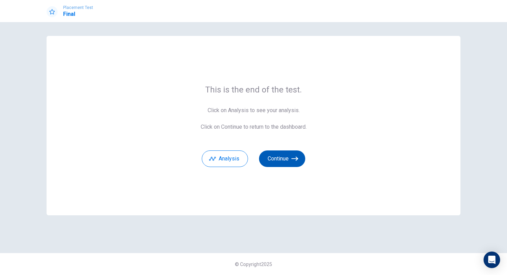
click at [294, 155] on button "Continue" at bounding box center [282, 158] width 46 height 17
